Goal: Find specific page/section: Find specific page/section

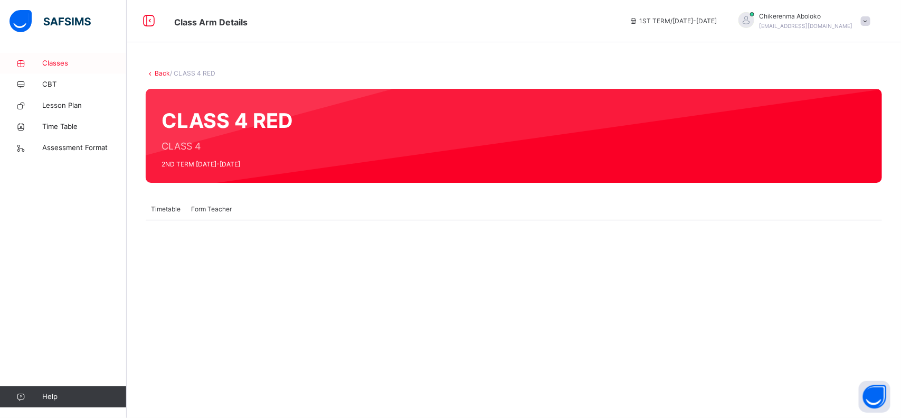
click at [55, 57] on link "Classes" at bounding box center [63, 63] width 127 height 21
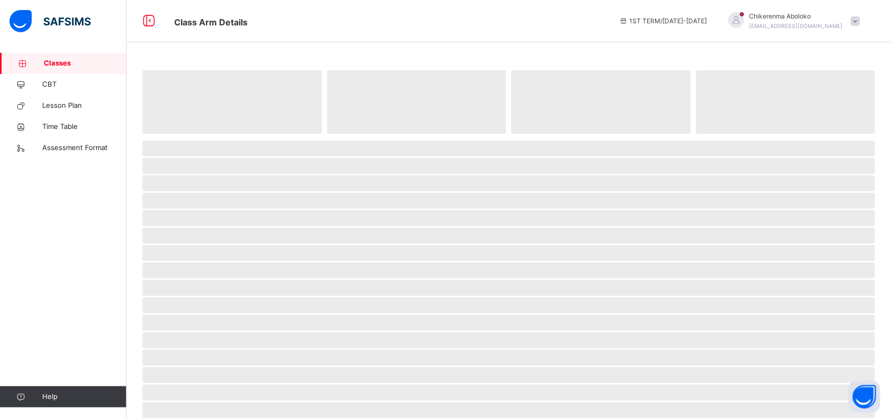
click at [56, 58] on span "Classes" at bounding box center [85, 63] width 83 height 11
click at [68, 66] on span "Classes" at bounding box center [85, 63] width 83 height 11
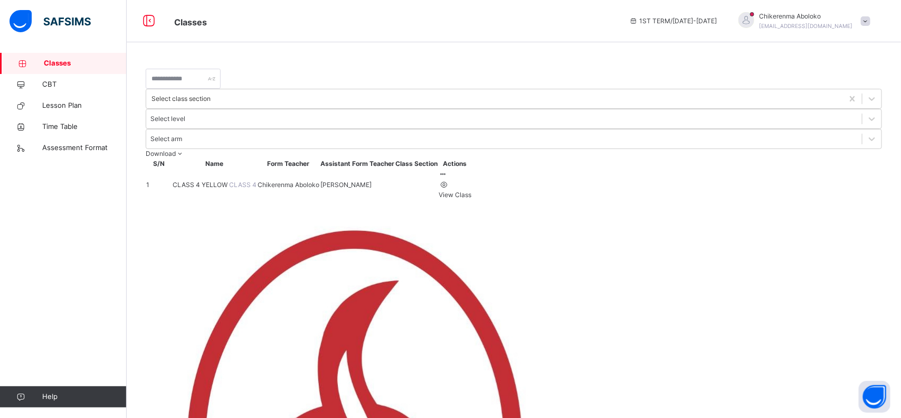
click at [206, 169] on td "CLASS 4 YELLOW CLASS 4" at bounding box center [214, 184] width 85 height 31
click at [206, 181] on span "CLASS 4 YELLOW" at bounding box center [201, 185] width 56 height 8
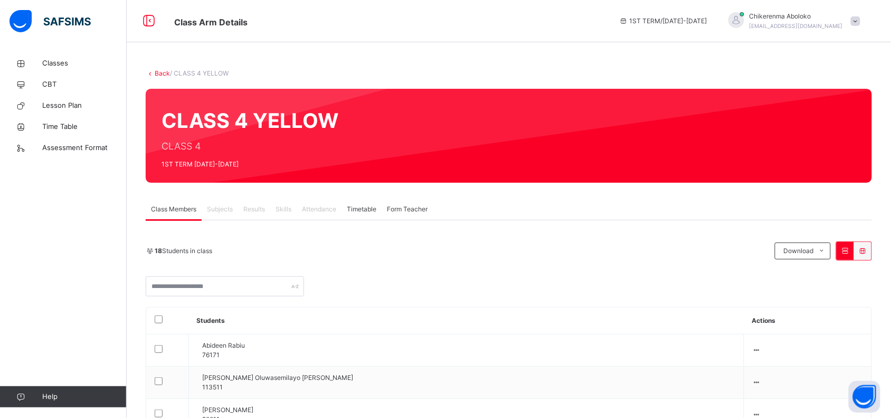
click at [517, 247] on div "18 Students in class" at bounding box center [458, 251] width 624 height 10
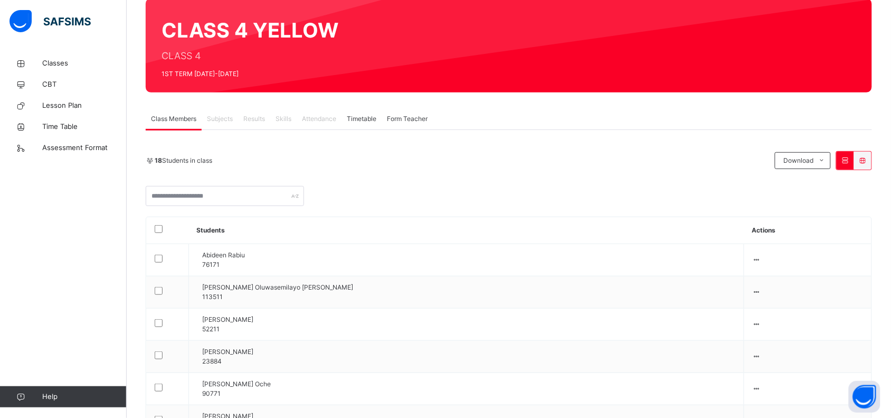
scroll to position [106, 0]
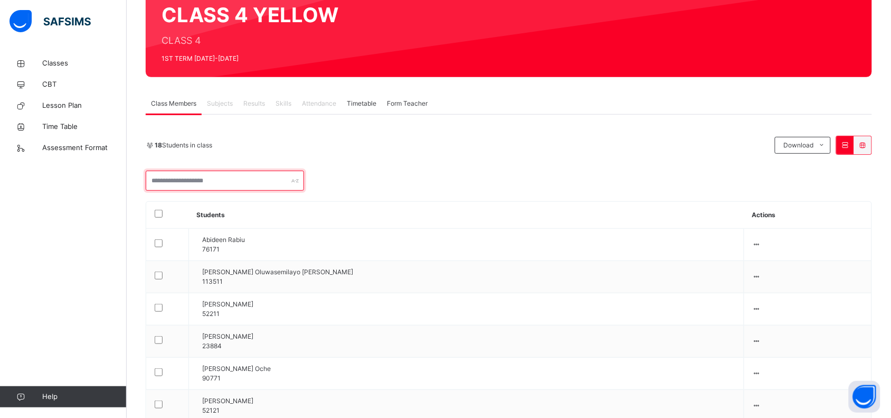
click at [225, 184] on input "text" at bounding box center [225, 180] width 158 height 20
click at [476, 176] on div at bounding box center [509, 180] width 726 height 20
click at [257, 101] on span "Results" at bounding box center [254, 104] width 22 height 10
